Goal: Navigation & Orientation: Find specific page/section

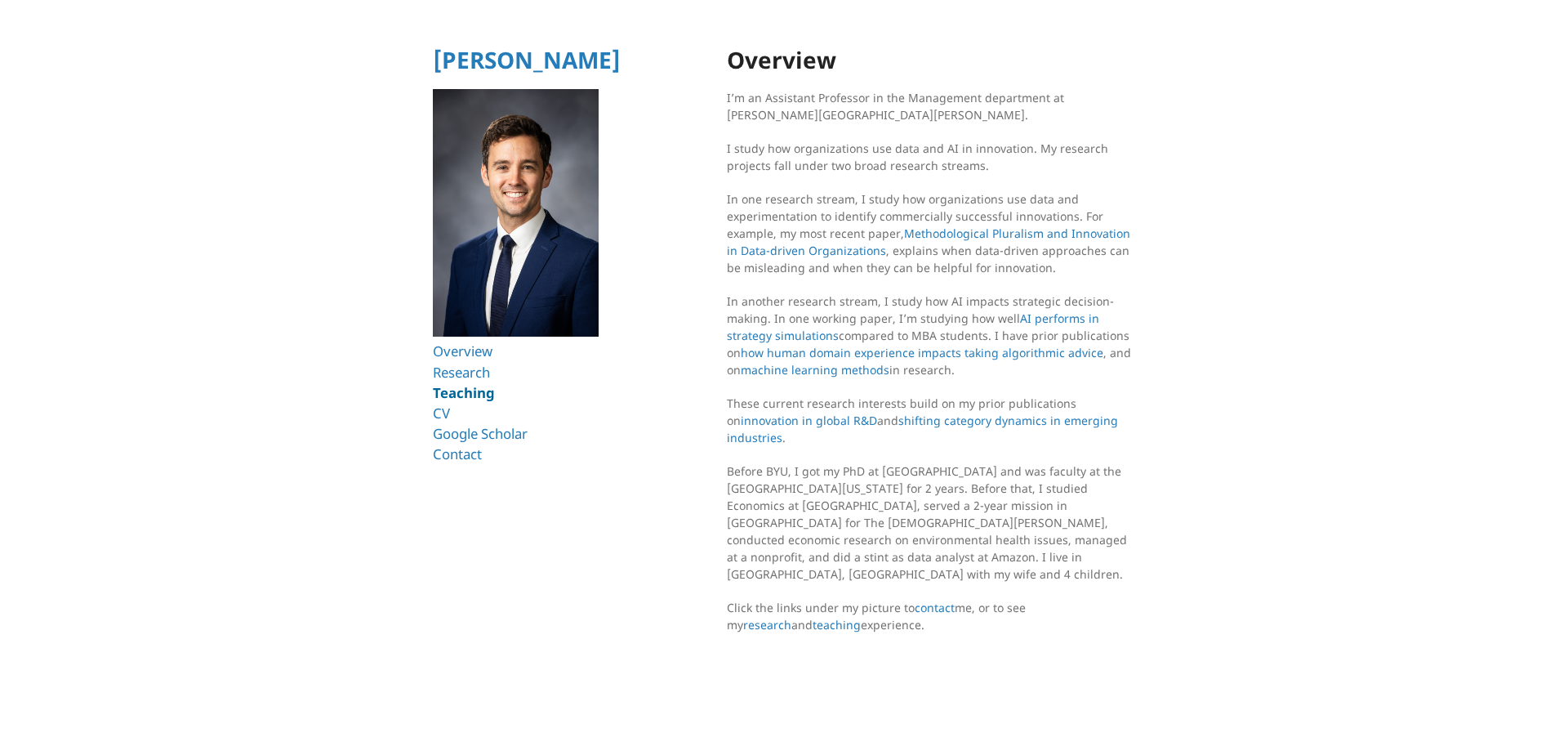
click at [475, 400] on link "Teaching" at bounding box center [464, 392] width 62 height 19
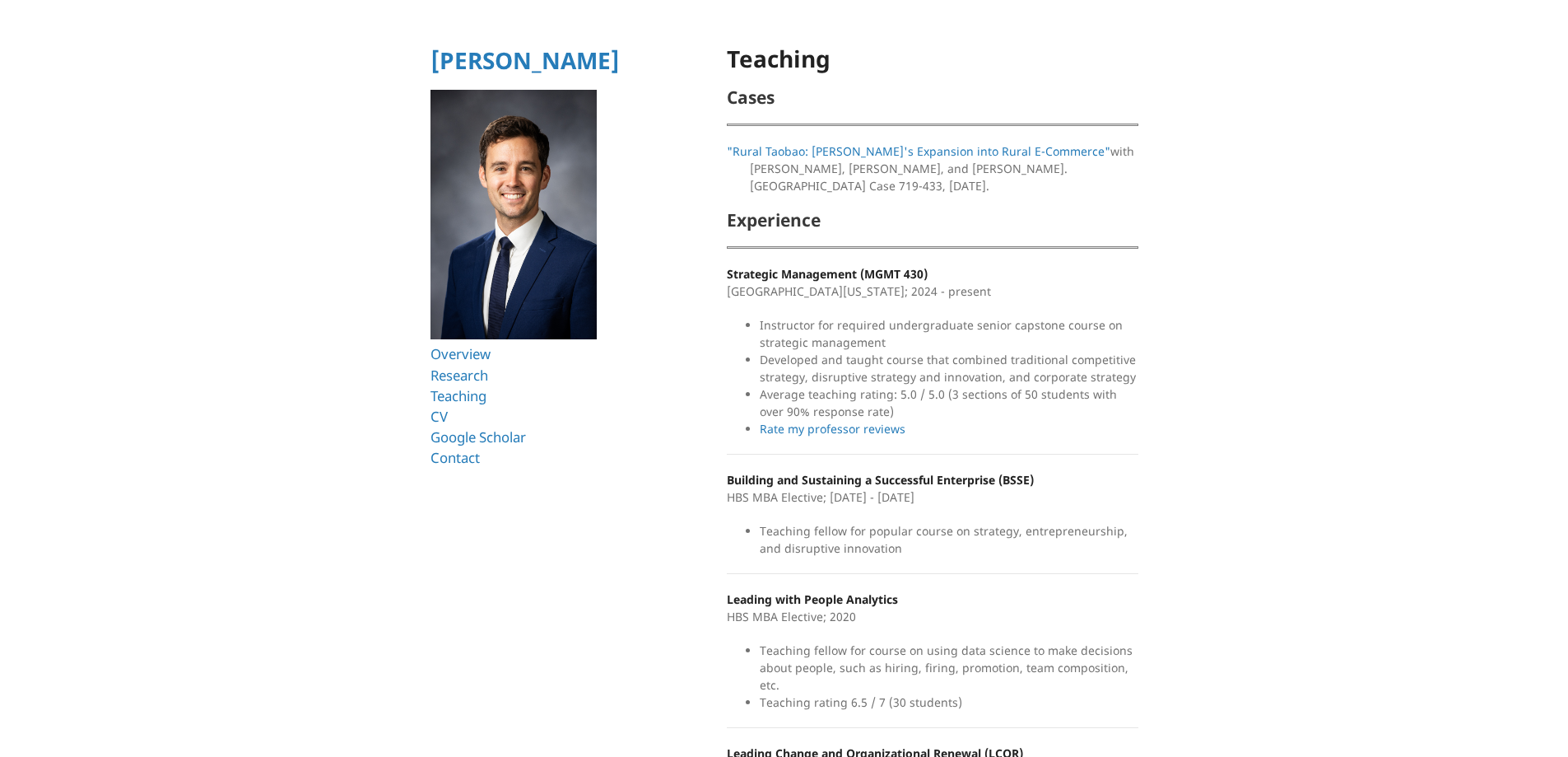
scroll to position [83, 0]
